Goal: Transaction & Acquisition: Book appointment/travel/reservation

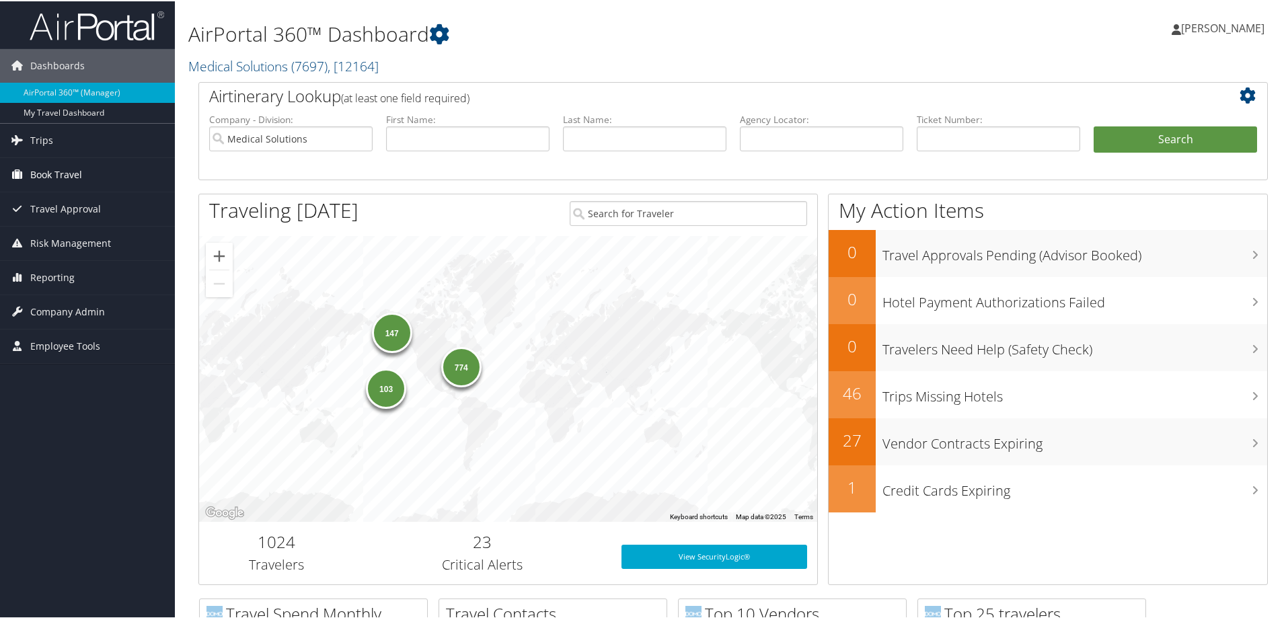
click at [69, 170] on span "Book Travel" at bounding box center [56, 174] width 52 height 34
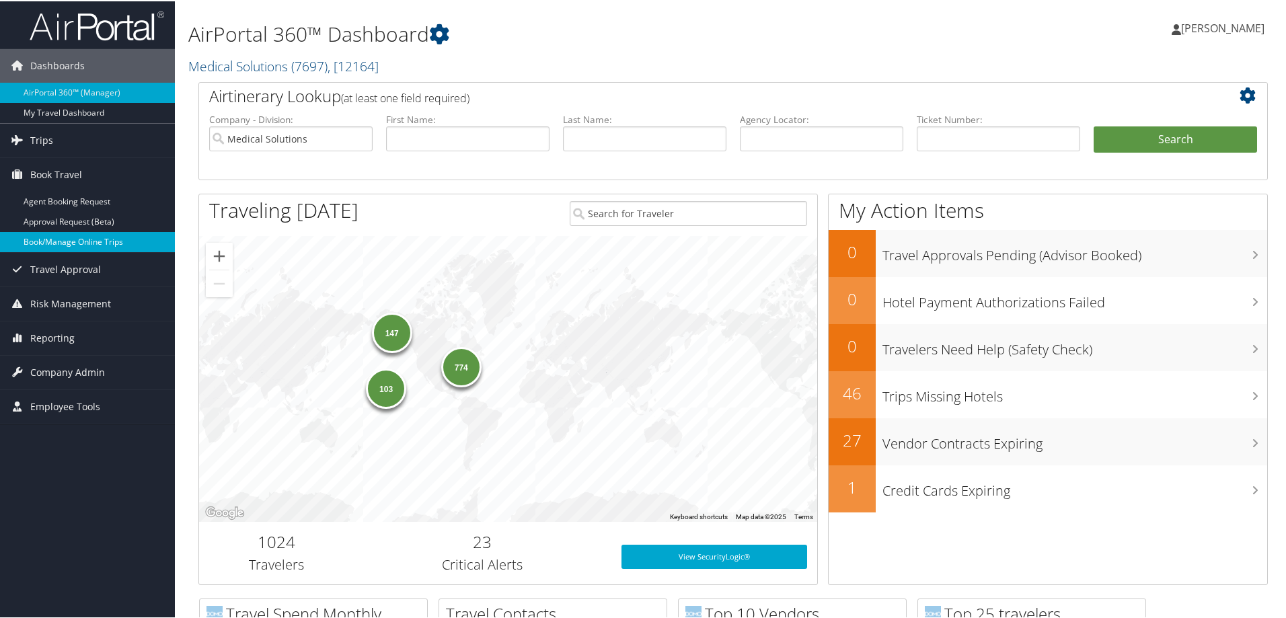
click at [100, 239] on link "Book/Manage Online Trips" at bounding box center [87, 241] width 175 height 20
